Goal: Use online tool/utility: Utilize a website feature to perform a specific function

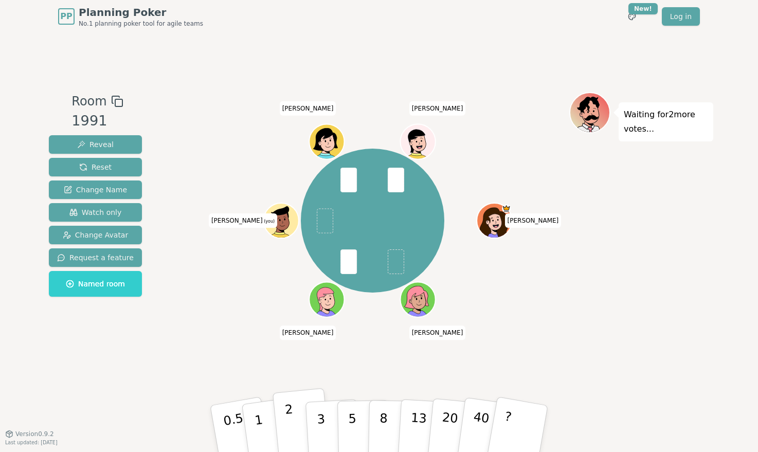
click at [290, 416] on p "2" at bounding box center [291, 430] width 13 height 56
click at [352, 409] on p "5" at bounding box center [352, 429] width 9 height 56
click at [346, 405] on button "5" at bounding box center [364, 429] width 53 height 78
click at [355, 422] on p "5" at bounding box center [352, 429] width 9 height 56
click at [328, 221] on span at bounding box center [325, 220] width 16 height 25
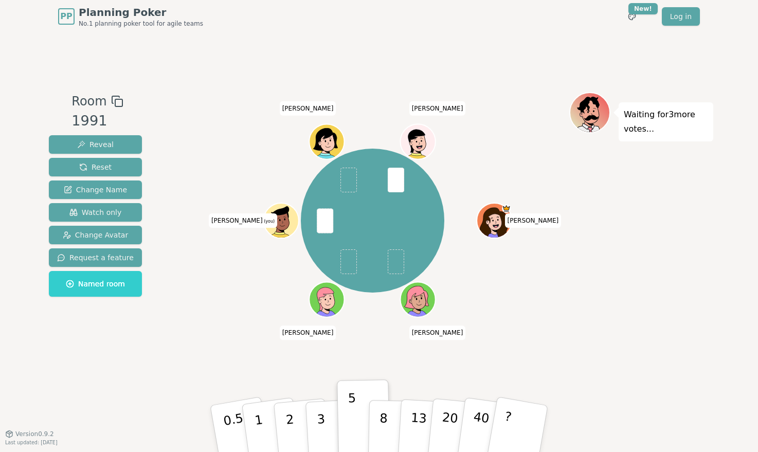
click at [326, 223] on span at bounding box center [325, 220] width 16 height 25
click at [353, 398] on button "5" at bounding box center [364, 429] width 53 height 78
click at [354, 399] on button "5" at bounding box center [364, 429] width 53 height 78
drag, startPoint x: 354, startPoint y: 399, endPoint x: 352, endPoint y: 432, distance: 33.0
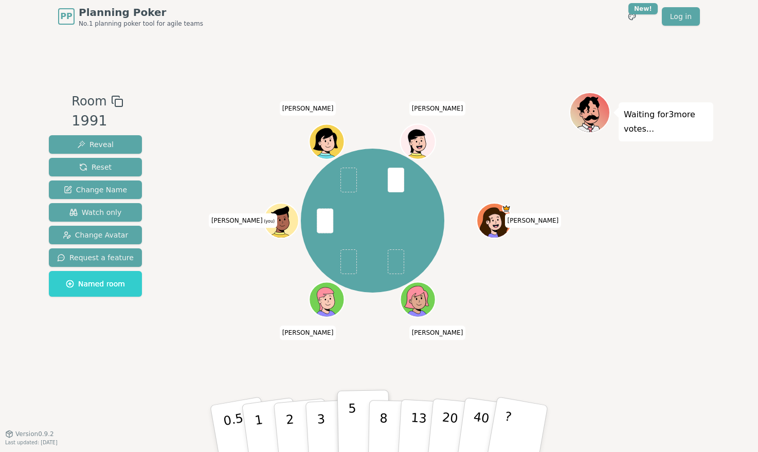
click at [352, 432] on button "5" at bounding box center [364, 429] width 53 height 78
click at [355, 396] on button "5" at bounding box center [364, 429] width 53 height 78
click at [328, 220] on span at bounding box center [325, 220] width 16 height 25
click at [284, 220] on icon at bounding box center [282, 220] width 34 height 4
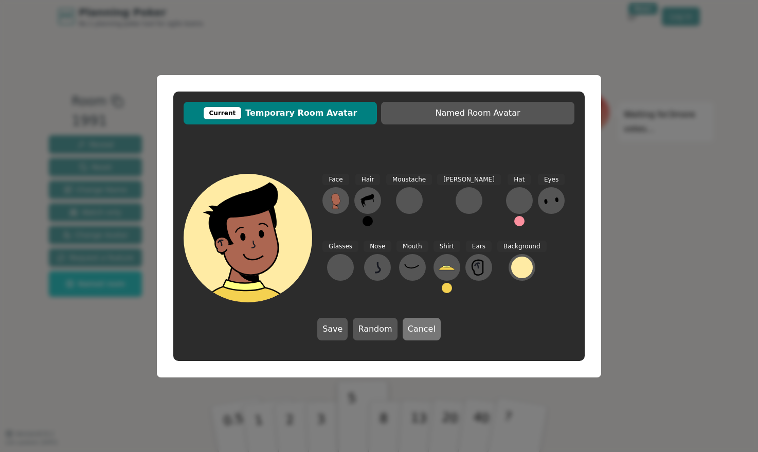
click at [415, 328] on button "Cancel" at bounding box center [422, 329] width 38 height 23
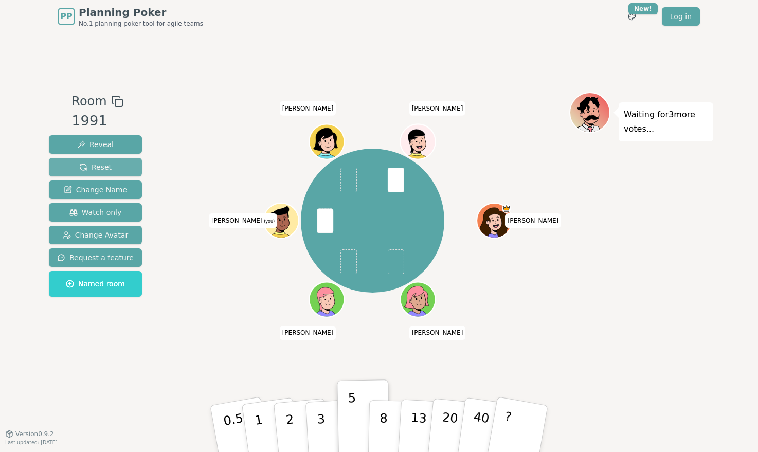
click at [127, 170] on button "Reset" at bounding box center [95, 167] width 93 height 19
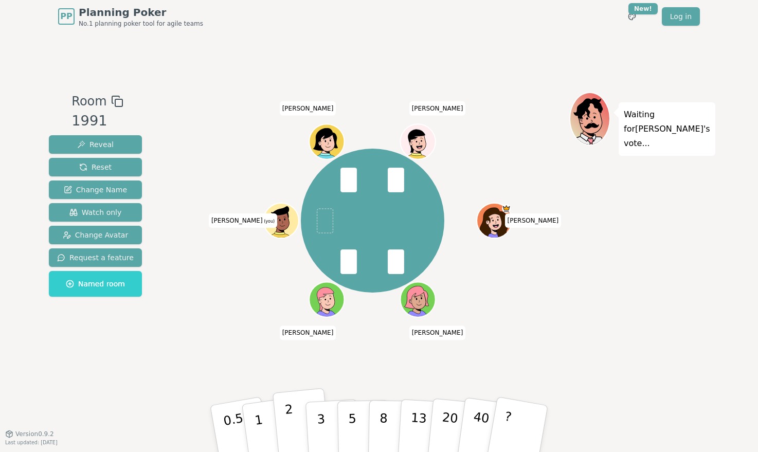
click at [295, 424] on button "2" at bounding box center [302, 429] width 59 height 82
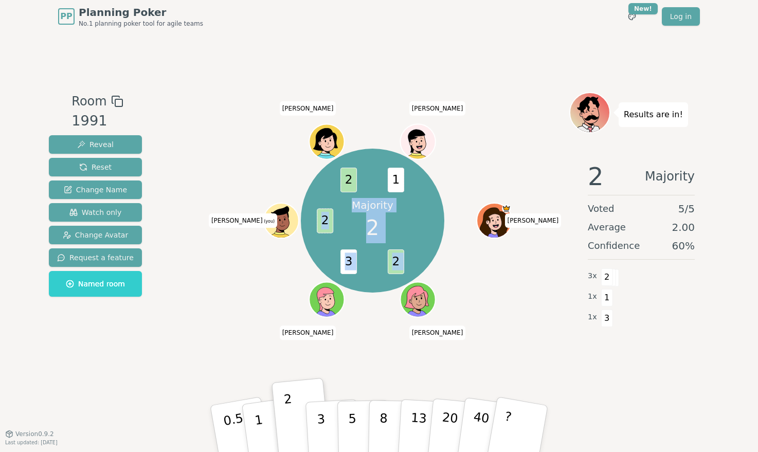
click at [465, 151] on div "Majority 2 2 3 2 2 1 [PERSON_NAME] [PERSON_NAME] (you) [PERSON_NAME] [PERSON_NA…" at bounding box center [373, 221] width 394 height 221
